Goal: Information Seeking & Learning: Learn about a topic

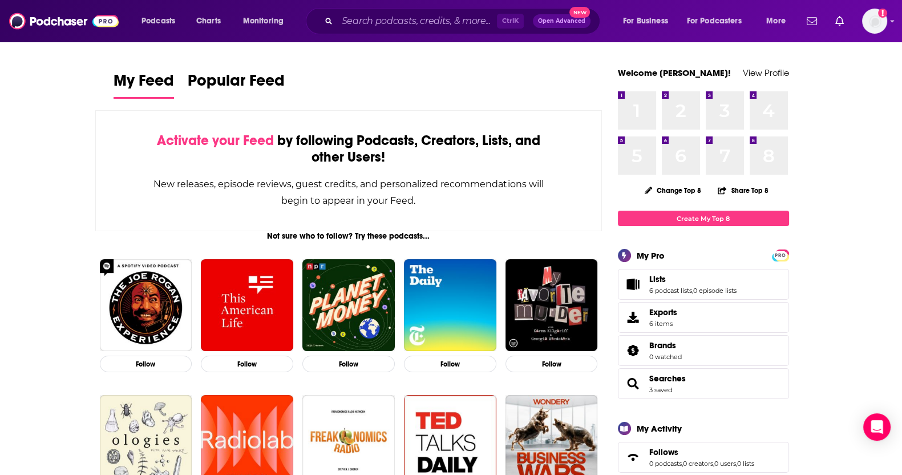
click at [371, 8] on div "Ctrl K Open Advanced New" at bounding box center [453, 21] width 294 height 26
click at [371, 19] on input "Search podcasts, credits, & more..." at bounding box center [417, 21] width 160 height 18
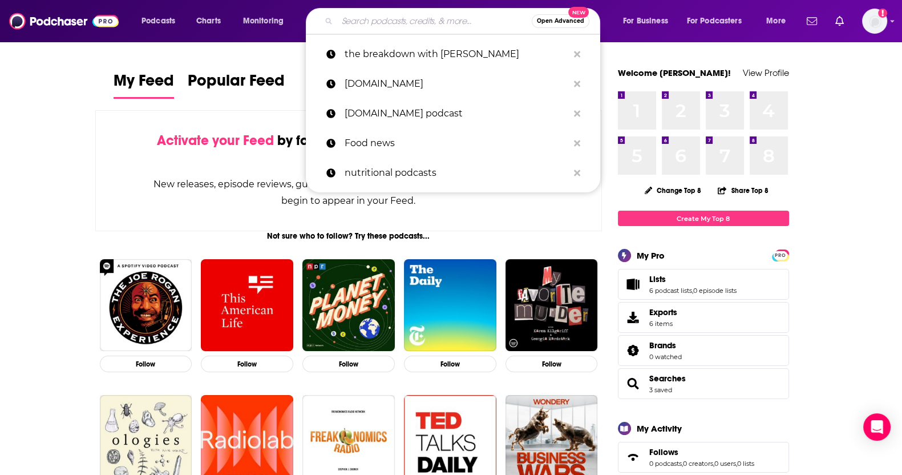
paste input "The Well+Good Podcast"
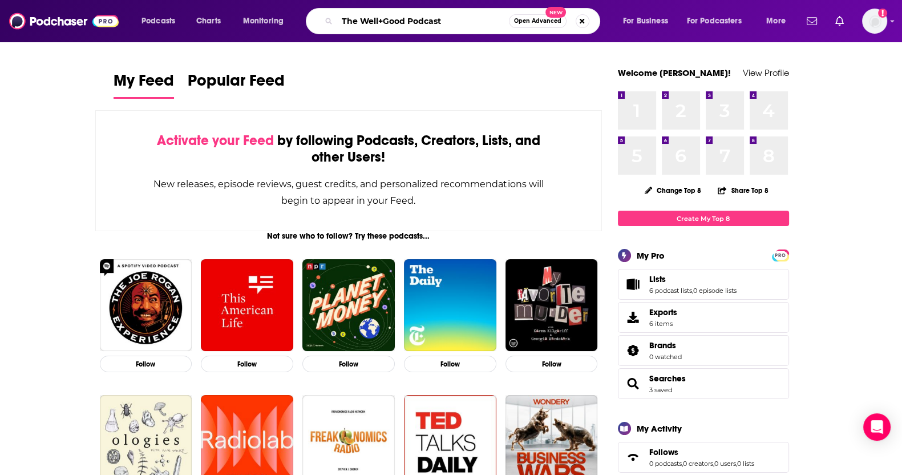
type input "The Well+Good Podcast"
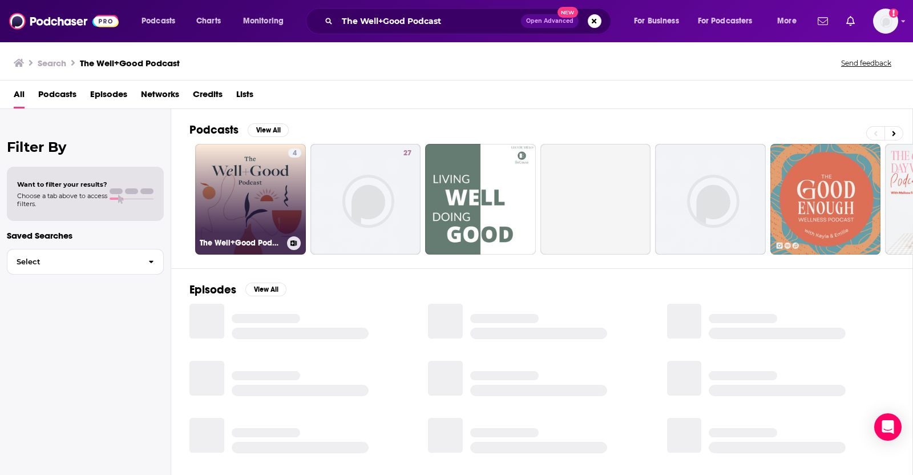
click at [240, 195] on link "4 The Well+Good Podcast" at bounding box center [250, 199] width 111 height 111
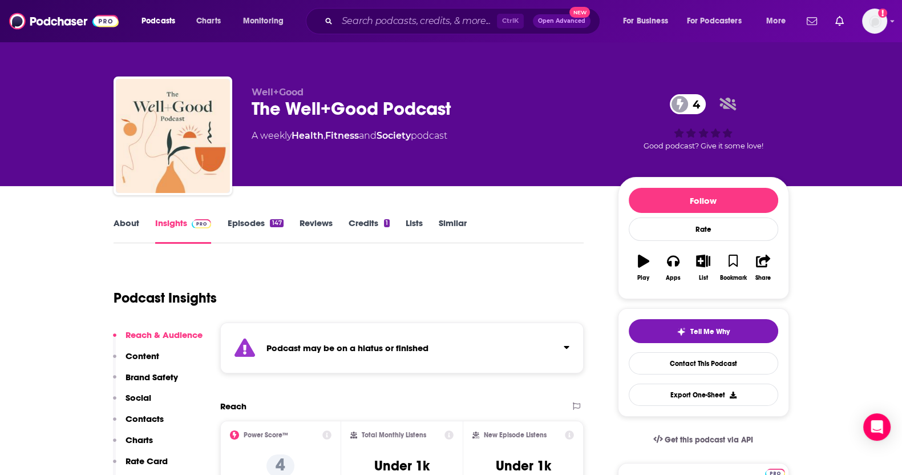
click at [420, 349] on strong "Podcast may be on a hiatus or finished" at bounding box center [347, 347] width 162 height 11
